Goal: Information Seeking & Learning: Learn about a topic

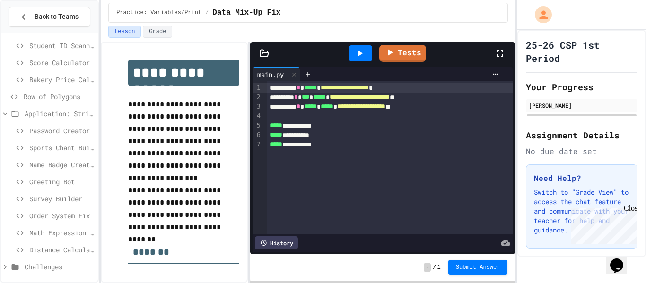
scroll to position [192, 0]
click at [66, 218] on span "Order System Fix" at bounding box center [61, 214] width 65 height 10
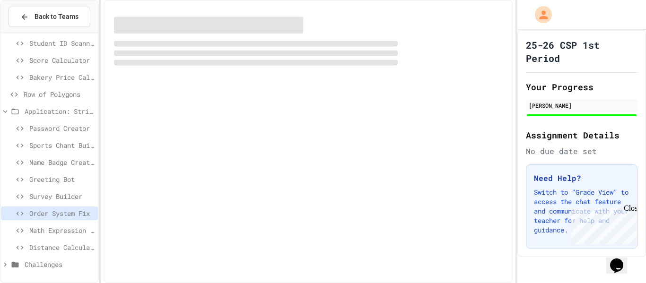
scroll to position [184, 0]
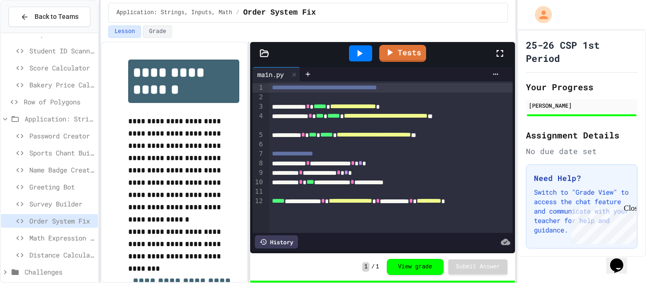
click at [67, 225] on span "Order System Fix" at bounding box center [61, 221] width 65 height 10
click at [69, 234] on span "Math Expression Debugger" at bounding box center [61, 238] width 65 height 10
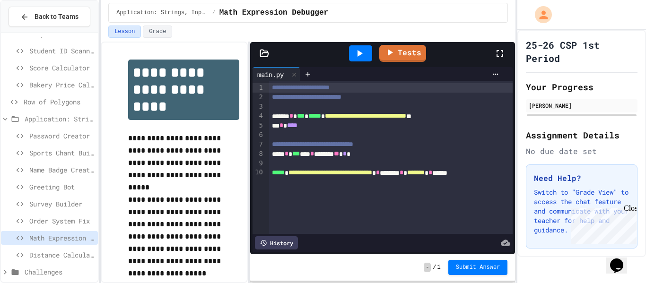
click at [359, 56] on icon at bounding box center [359, 53] width 11 height 11
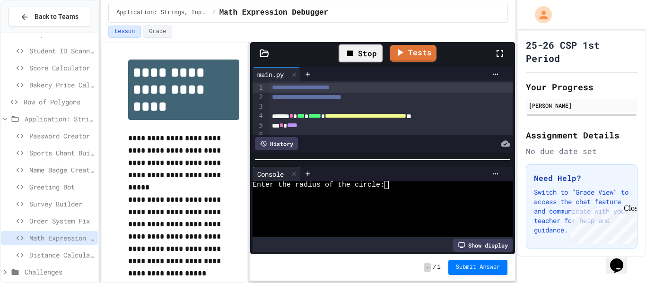
click at [433, 210] on div at bounding box center [378, 209] width 251 height 8
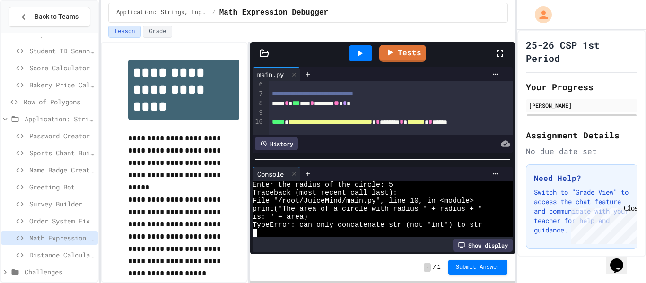
scroll to position [53, 0]
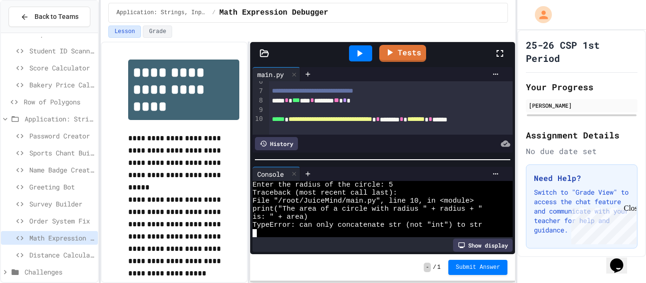
click at [312, 103] on div "**** * *** *** * ****** ** * *" at bounding box center [391, 100] width 244 height 9
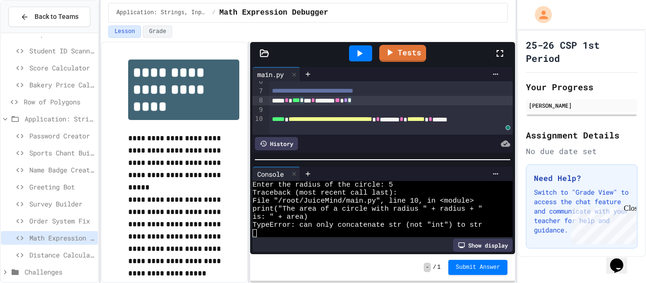
click at [58, 221] on span "Order System Fix" at bounding box center [61, 221] width 65 height 10
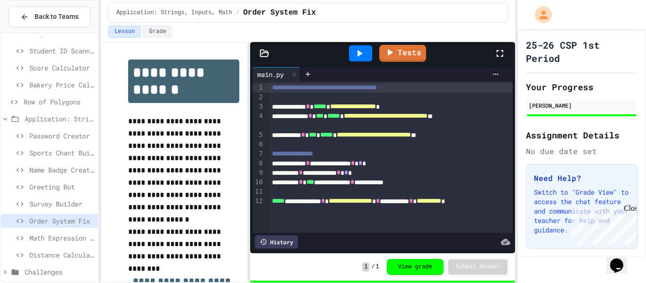
click at [56, 236] on span "Math Expression Debugger" at bounding box center [61, 238] width 65 height 10
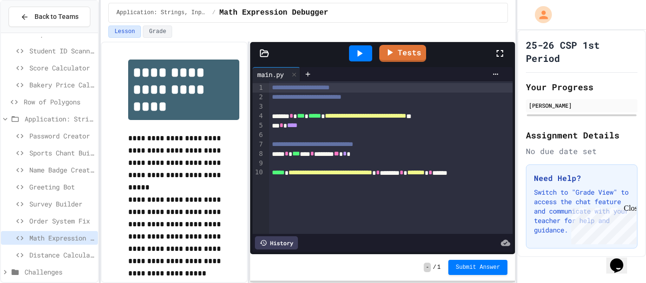
click at [300, 153] on span "***" at bounding box center [296, 153] width 8 height 7
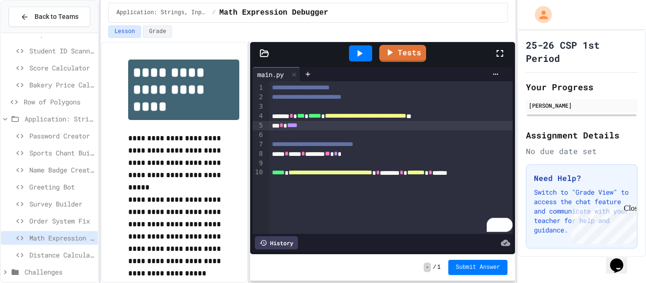
click at [58, 101] on span "Row of Polygons" at bounding box center [59, 102] width 70 height 10
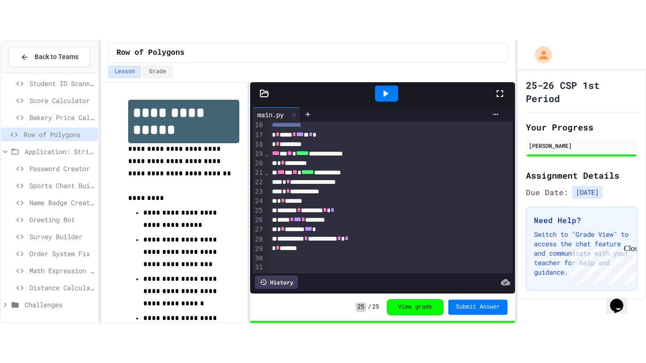
scroll to position [191, 0]
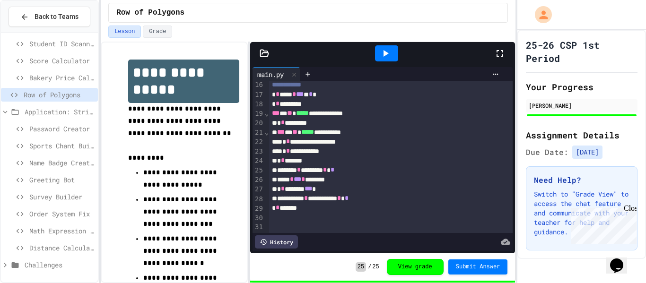
click at [381, 55] on icon at bounding box center [385, 53] width 11 height 11
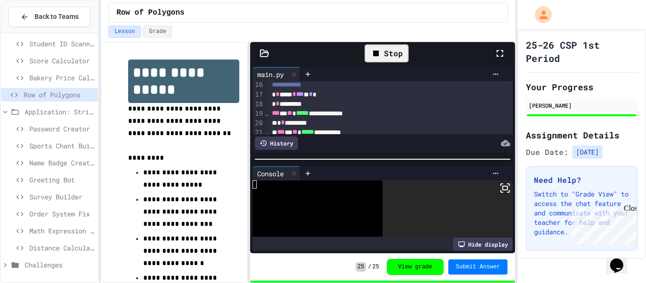
click at [311, 199] on div at bounding box center [312, 201] width 119 height 8
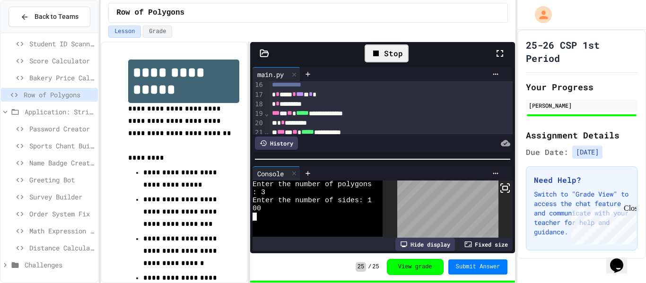
click at [505, 186] on icon at bounding box center [504, 188] width 11 height 11
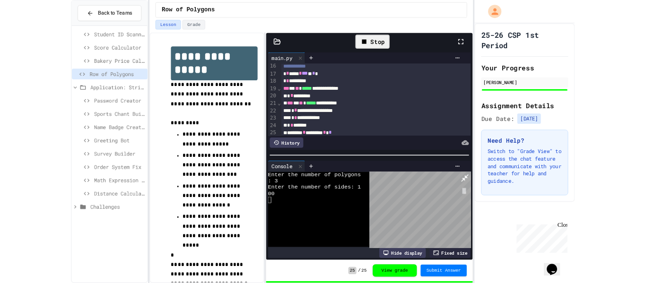
scroll to position [112, 0]
